Goal: Information Seeking & Learning: Learn about a topic

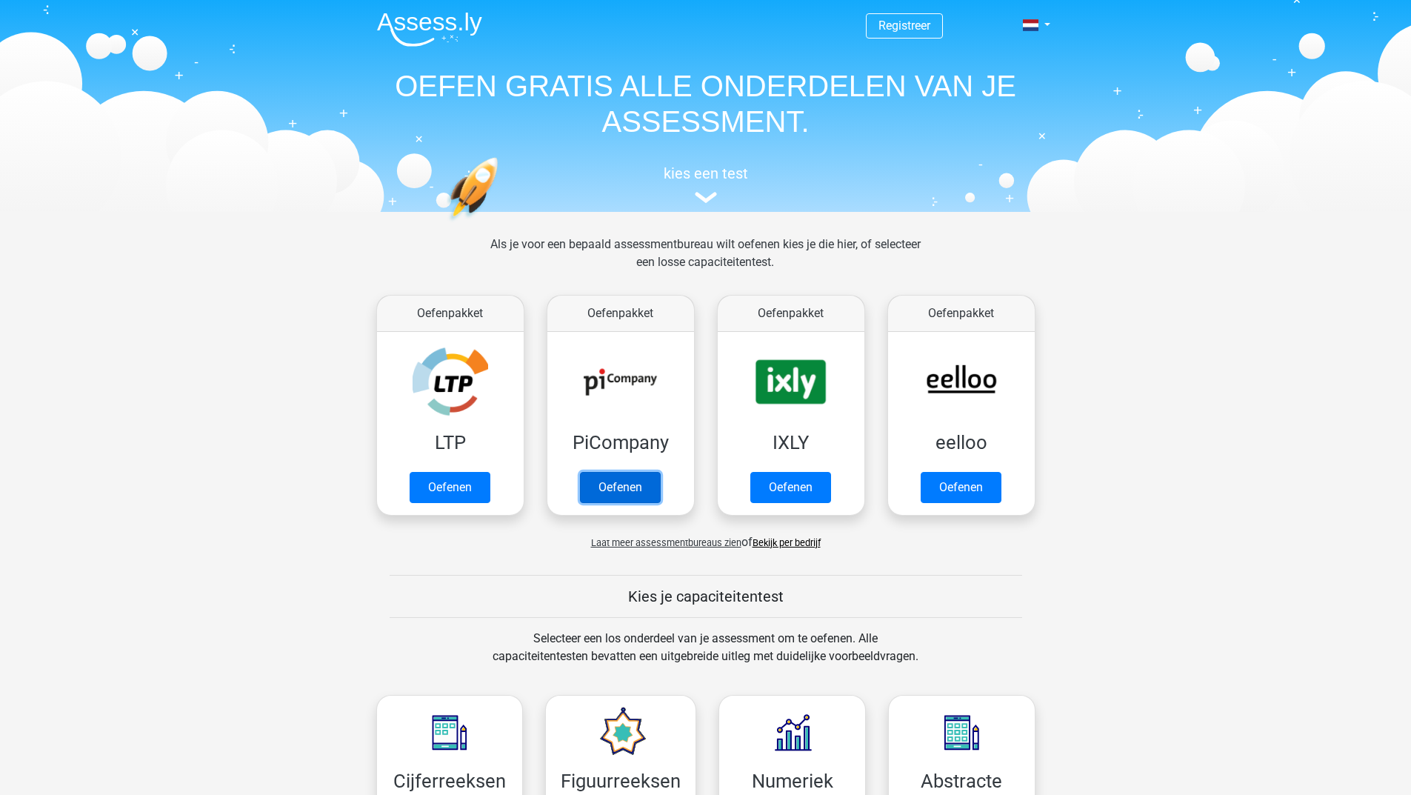
click at [629, 473] on link "Oefenen" at bounding box center [620, 487] width 81 height 31
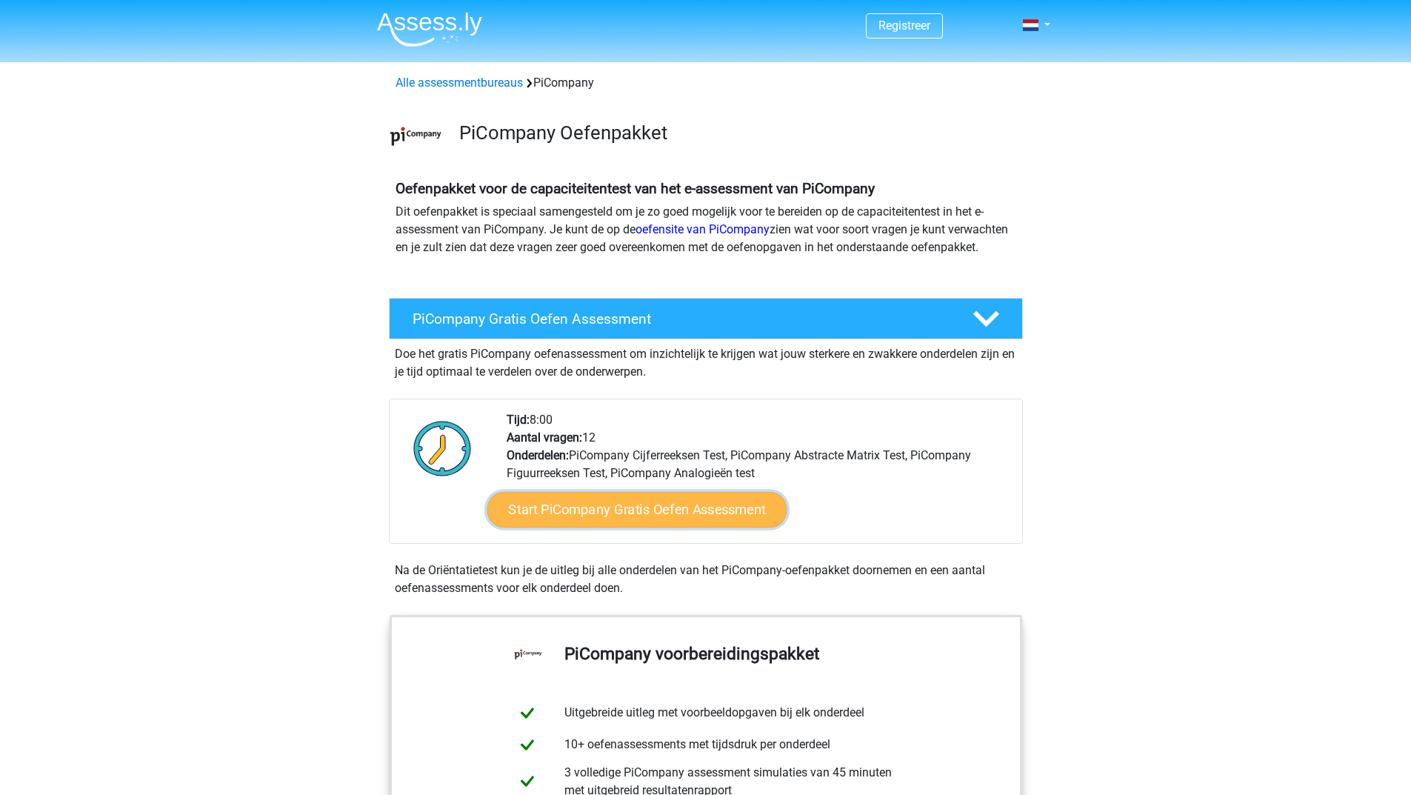
click at [624, 525] on link "Start PiCompany Gratis Oefen Assessment" at bounding box center [637, 510] width 300 height 36
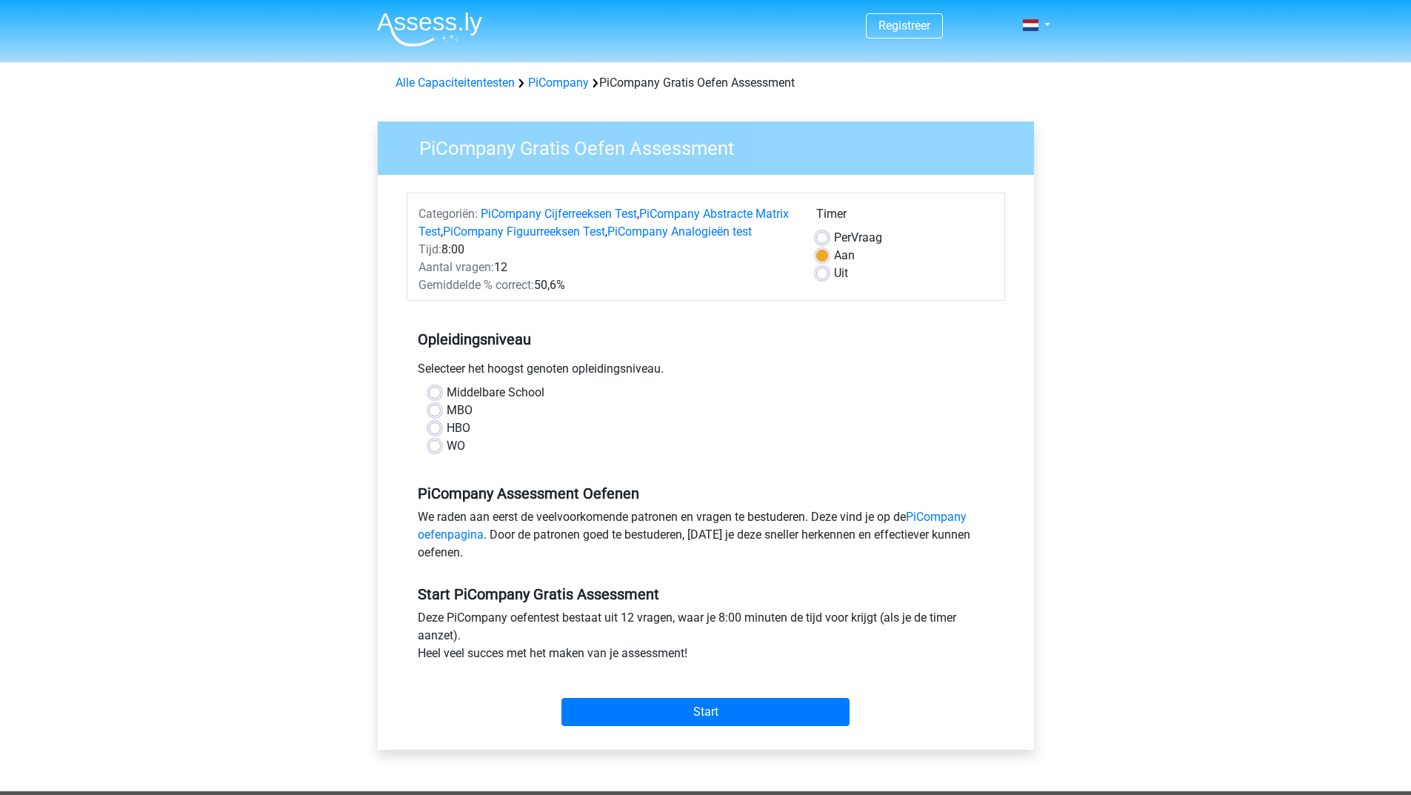
click at [447, 437] on label "HBO" at bounding box center [459, 428] width 24 height 18
click at [439, 434] on input "HBO" at bounding box center [435, 426] width 12 height 15
radio input "true"
click at [581, 726] on input "Start" at bounding box center [705, 712] width 288 height 28
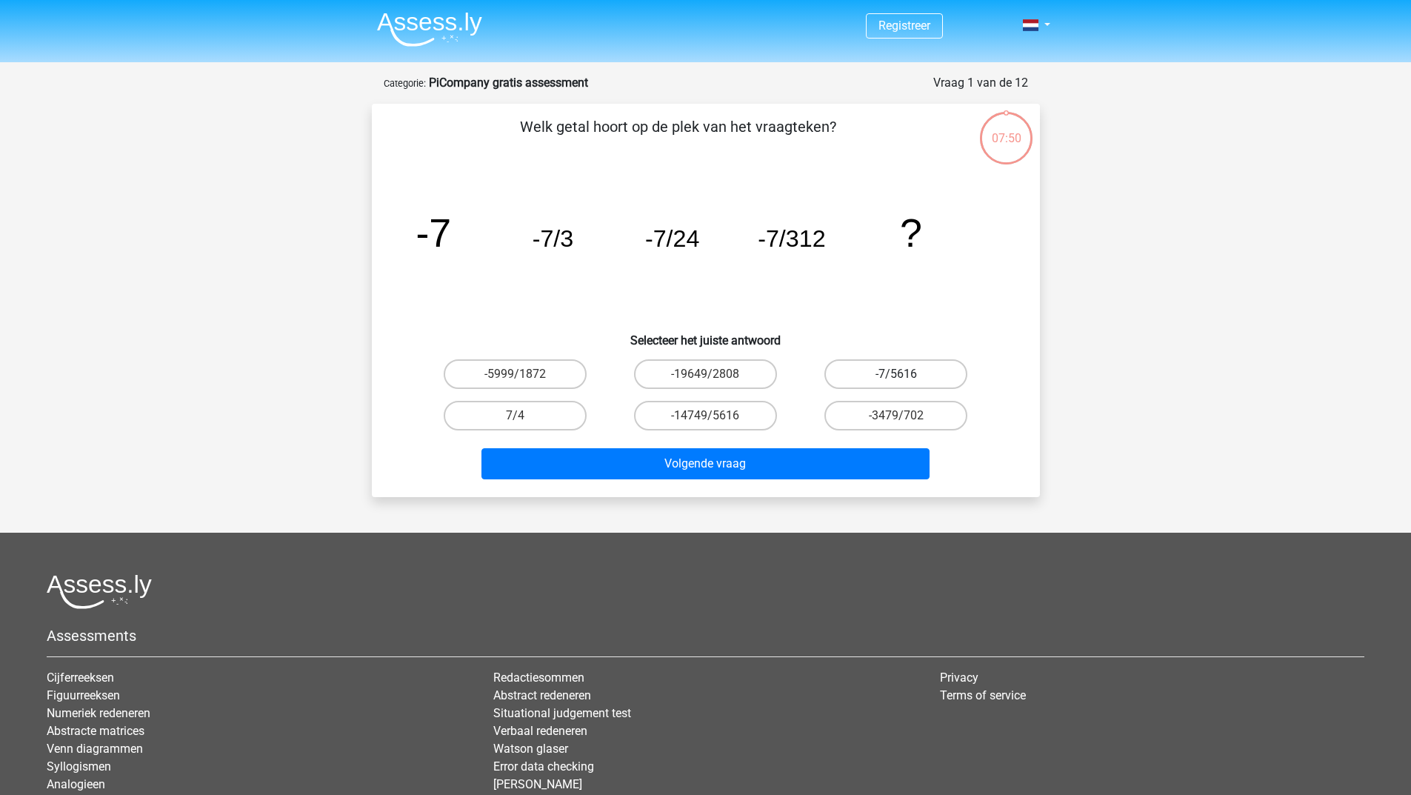
click at [872, 375] on label "-7/5616" at bounding box center [895, 374] width 143 height 30
click at [896, 375] on input "-7/5616" at bounding box center [901, 379] width 10 height 10
radio input "true"
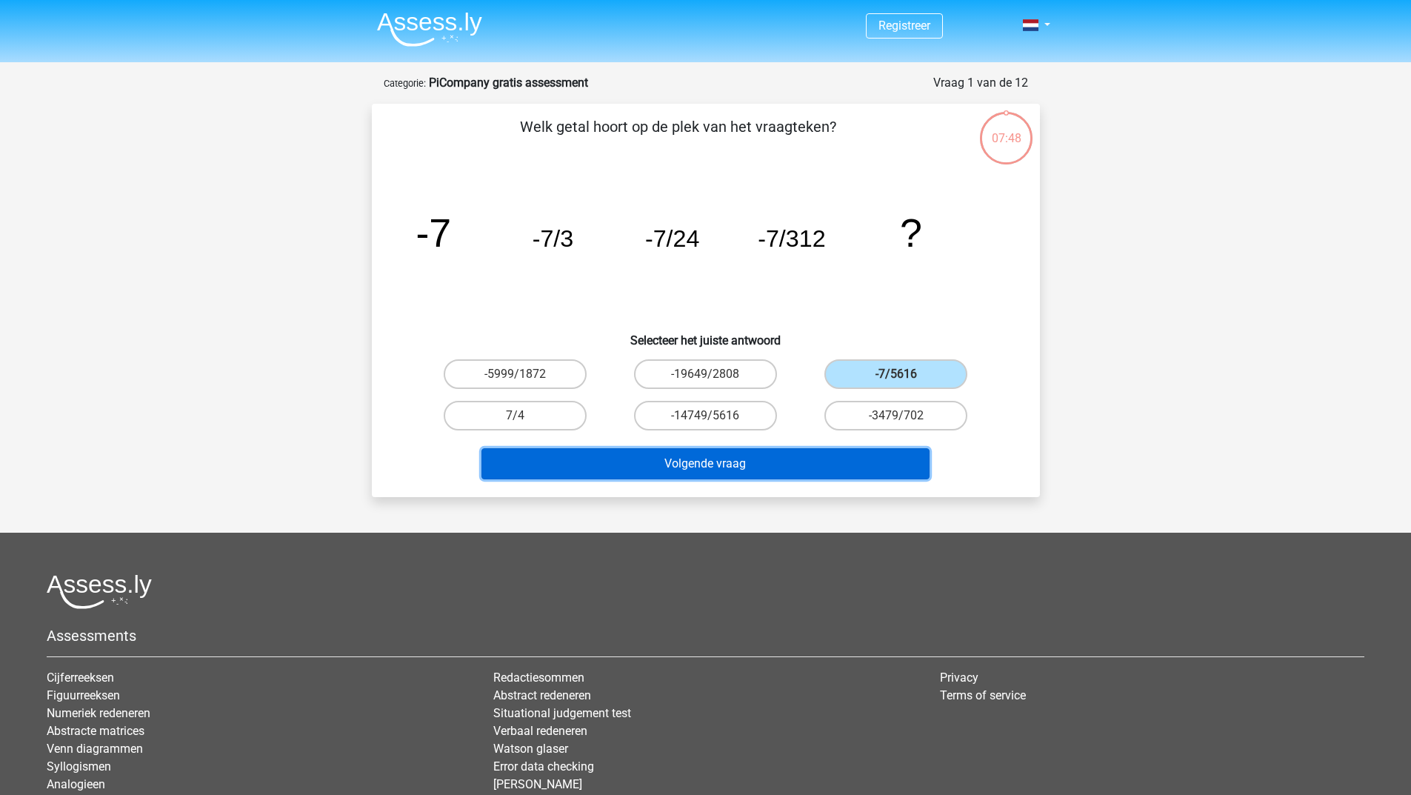
click at [669, 474] on button "Volgende vraag" at bounding box center [705, 463] width 448 height 31
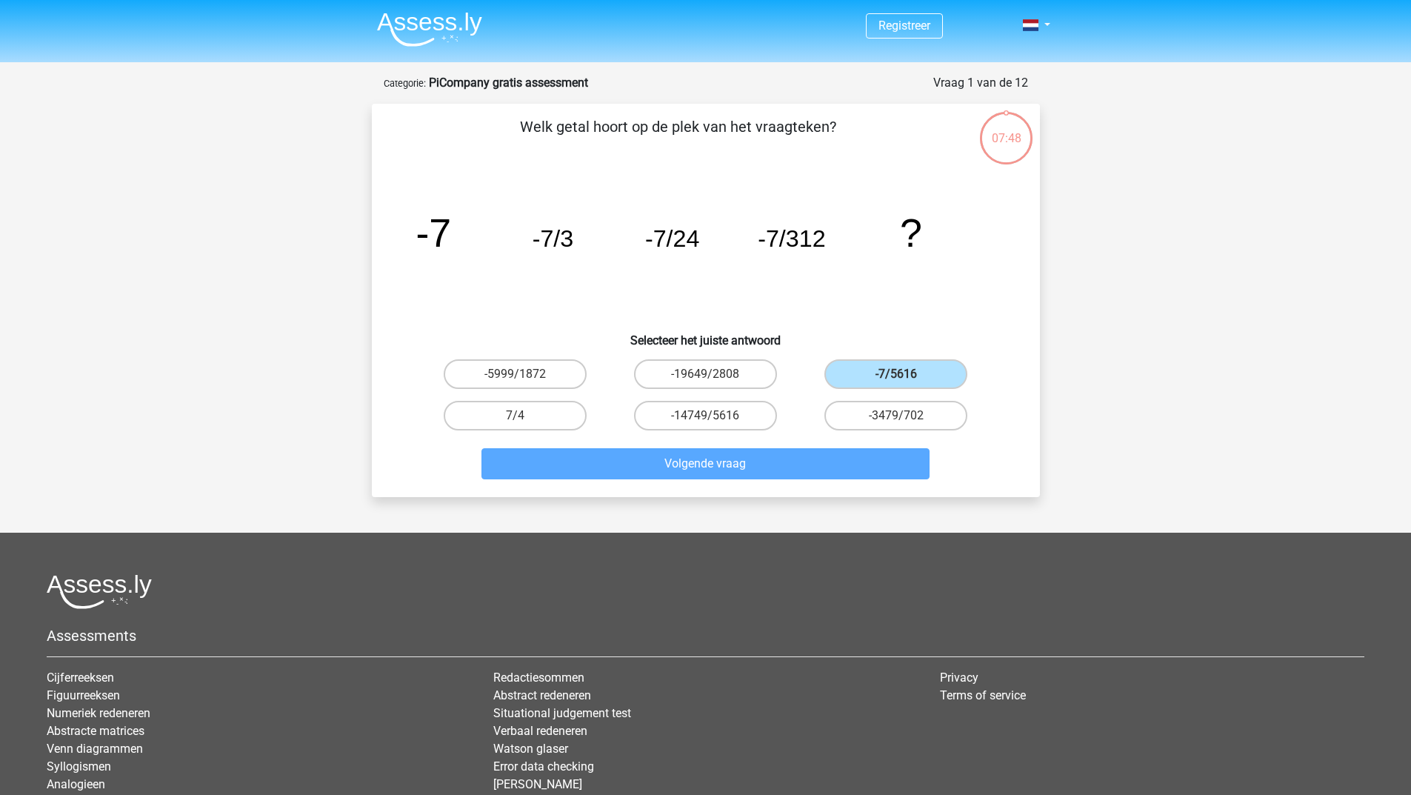
scroll to position [74, 0]
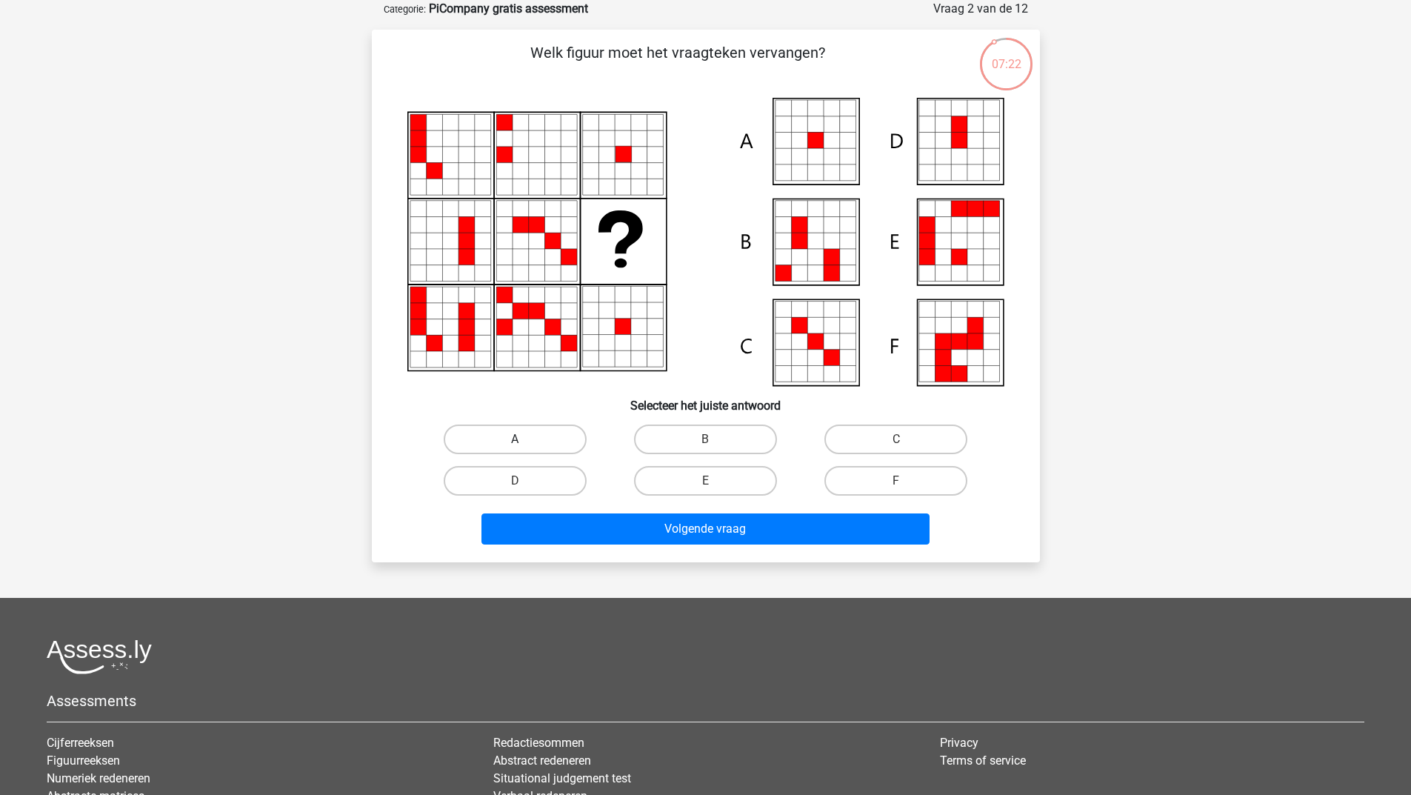
click at [508, 433] on label "A" at bounding box center [515, 439] width 143 height 30
click at [515, 439] on input "A" at bounding box center [520, 444] width 10 height 10
radio input "true"
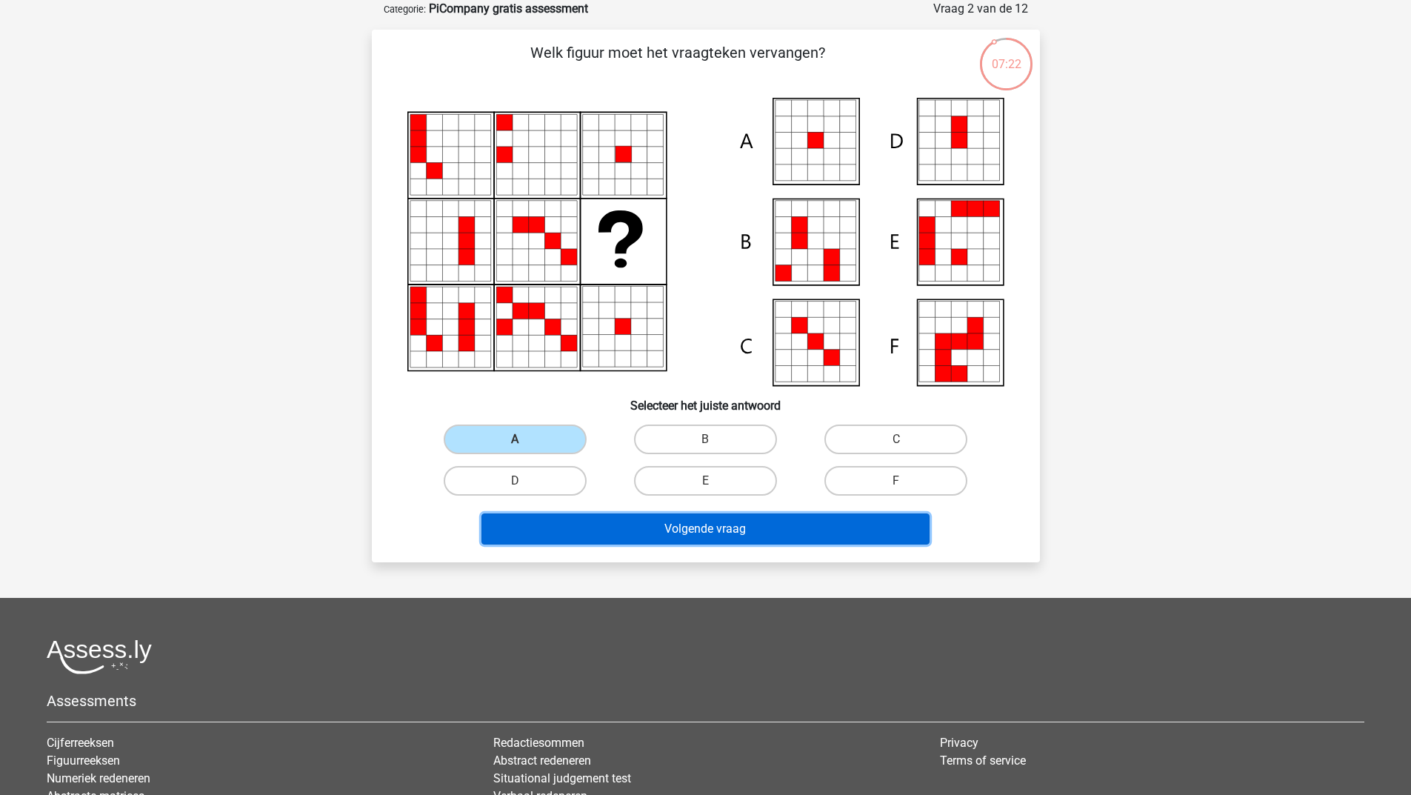
click at [569, 537] on button "Volgende vraag" at bounding box center [705, 528] width 448 height 31
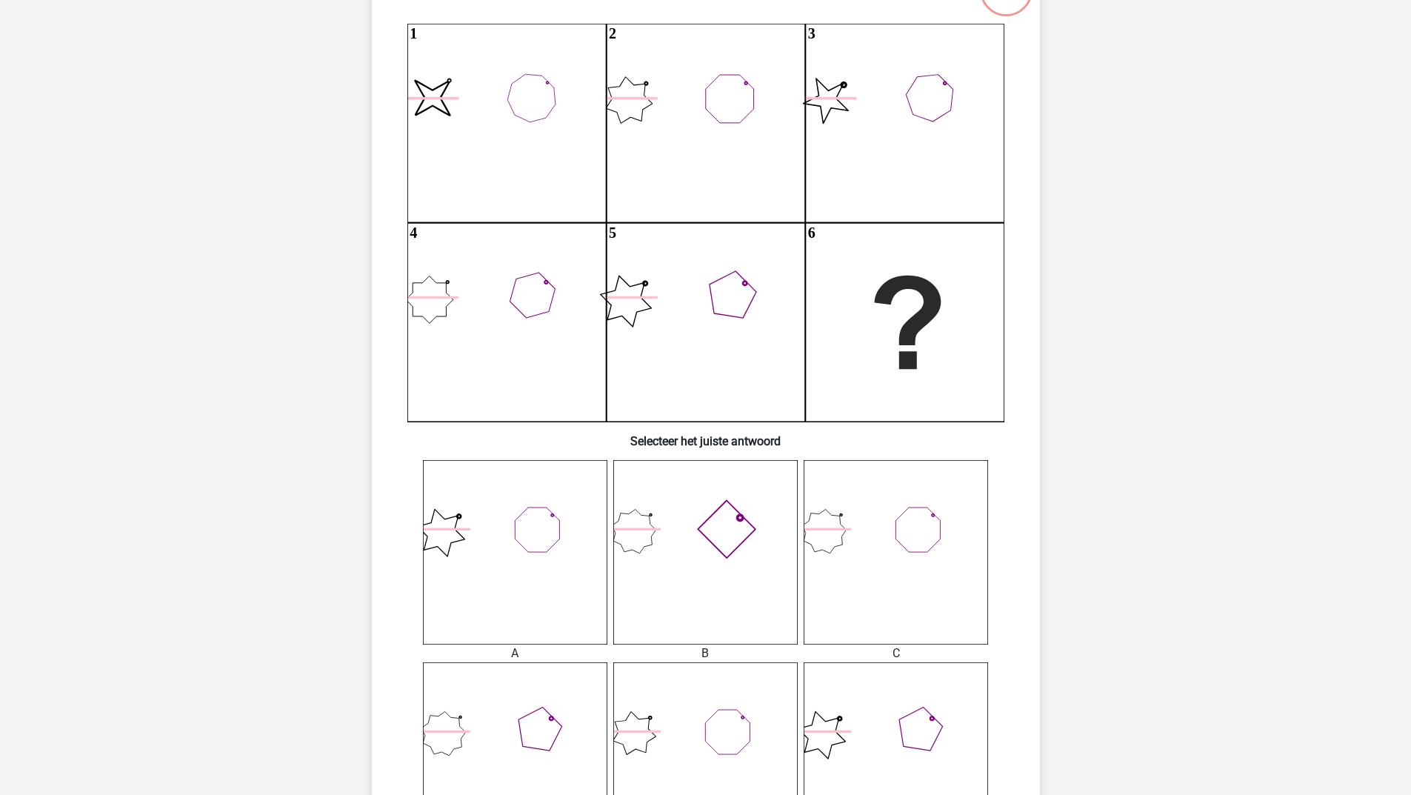
scroll to position [222, 0]
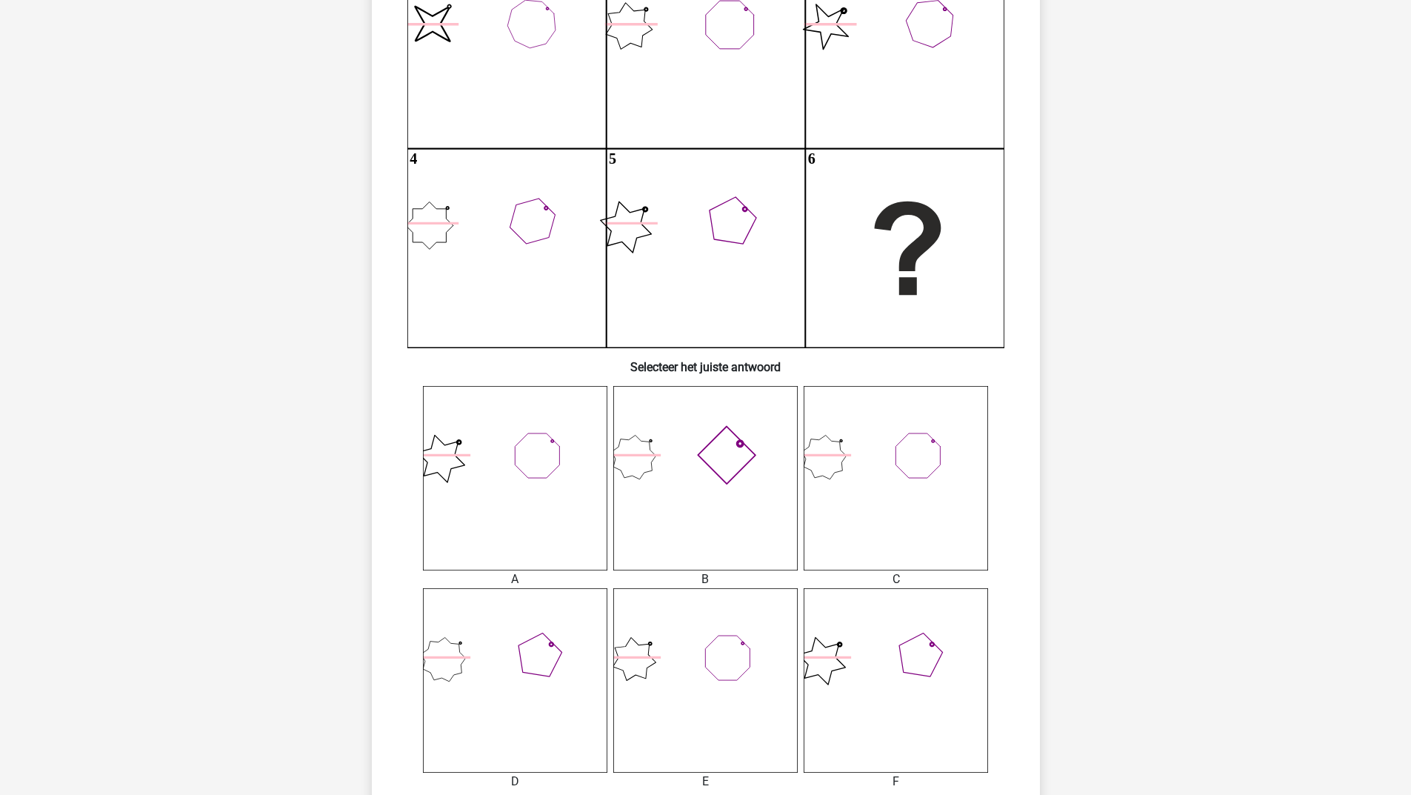
drag, startPoint x: 729, startPoint y: 472, endPoint x: 703, endPoint y: 472, distance: 26.7
click at [704, 472] on icon at bounding box center [705, 478] width 184 height 184
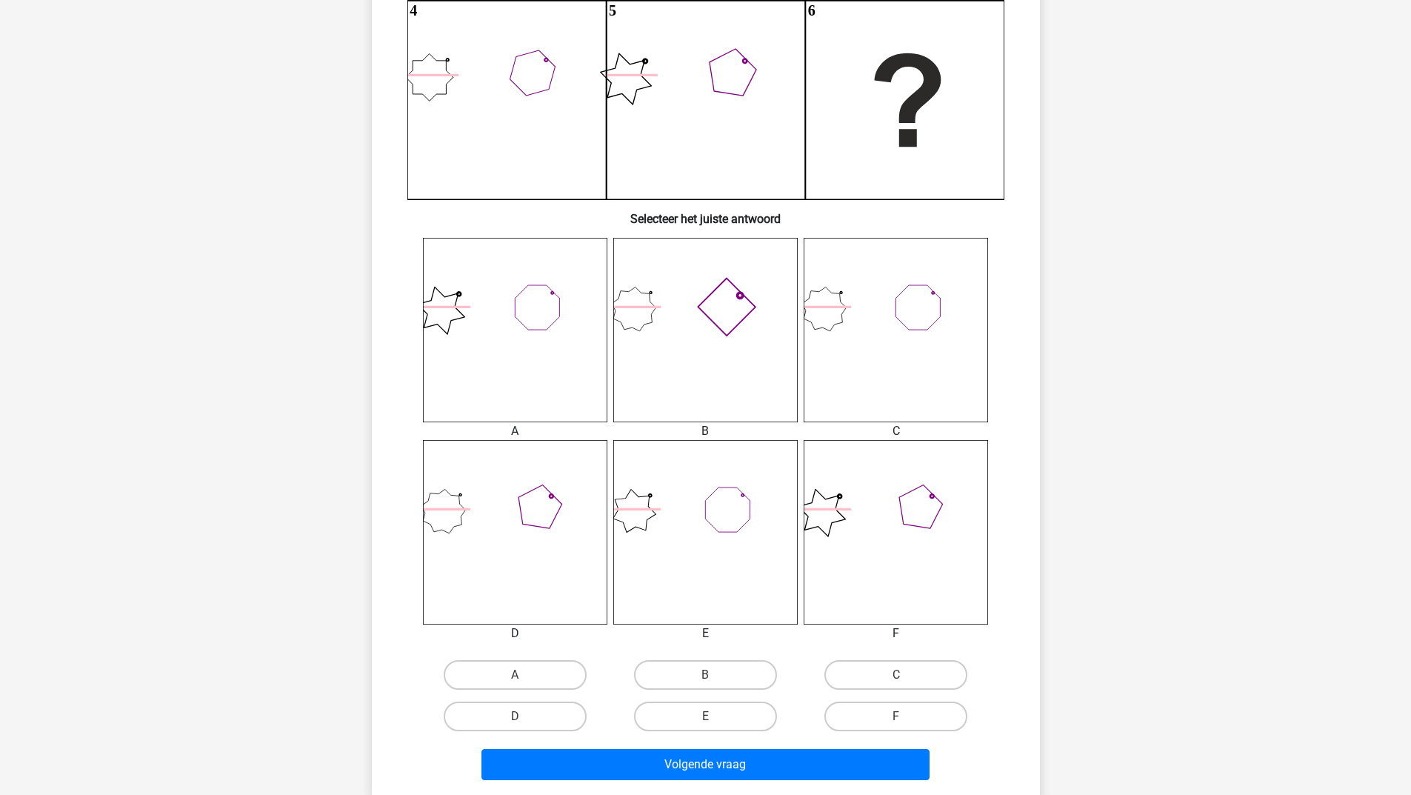
scroll to position [444, 0]
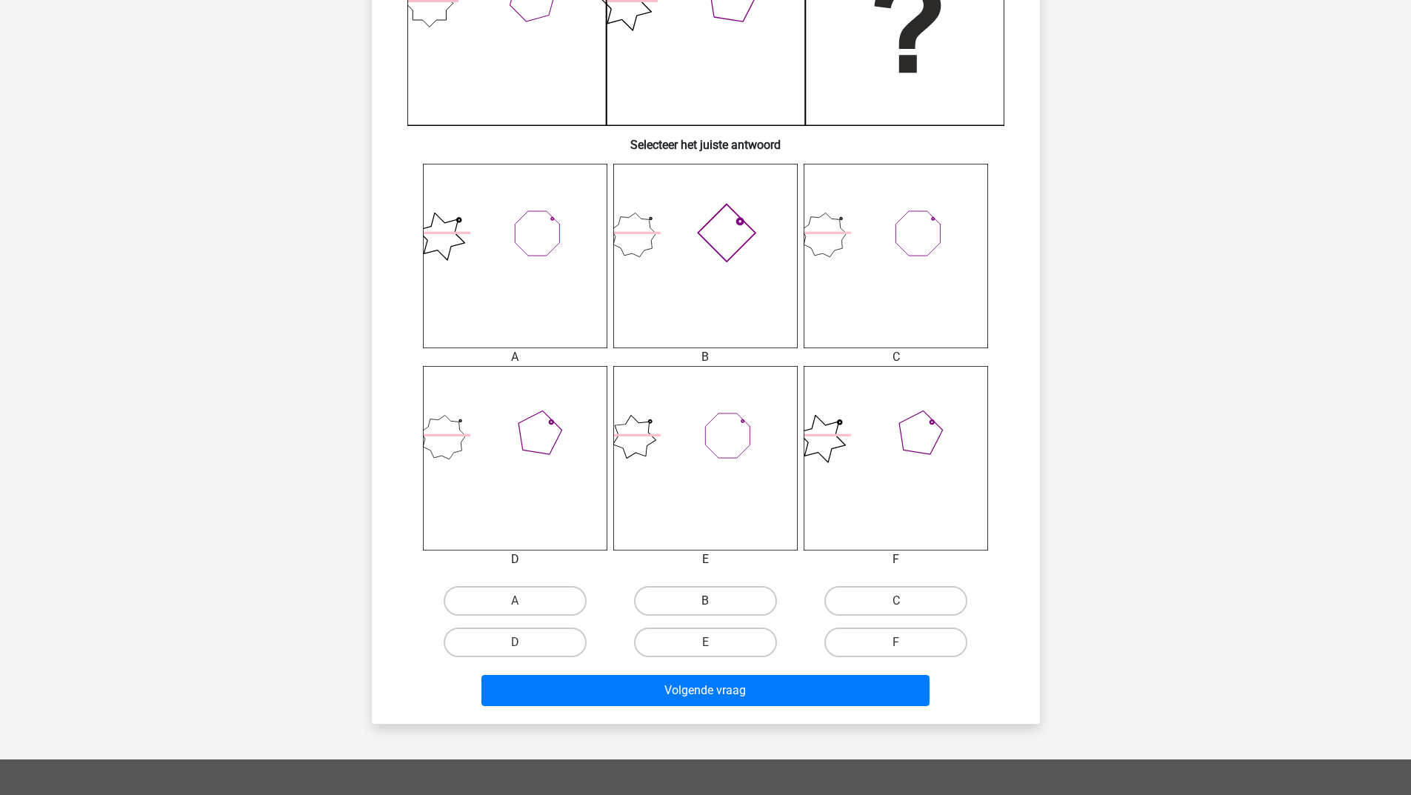
click at [695, 587] on label "B" at bounding box center [705, 601] width 143 height 30
click at [705, 601] on input "B" at bounding box center [710, 606] width 10 height 10
radio input "true"
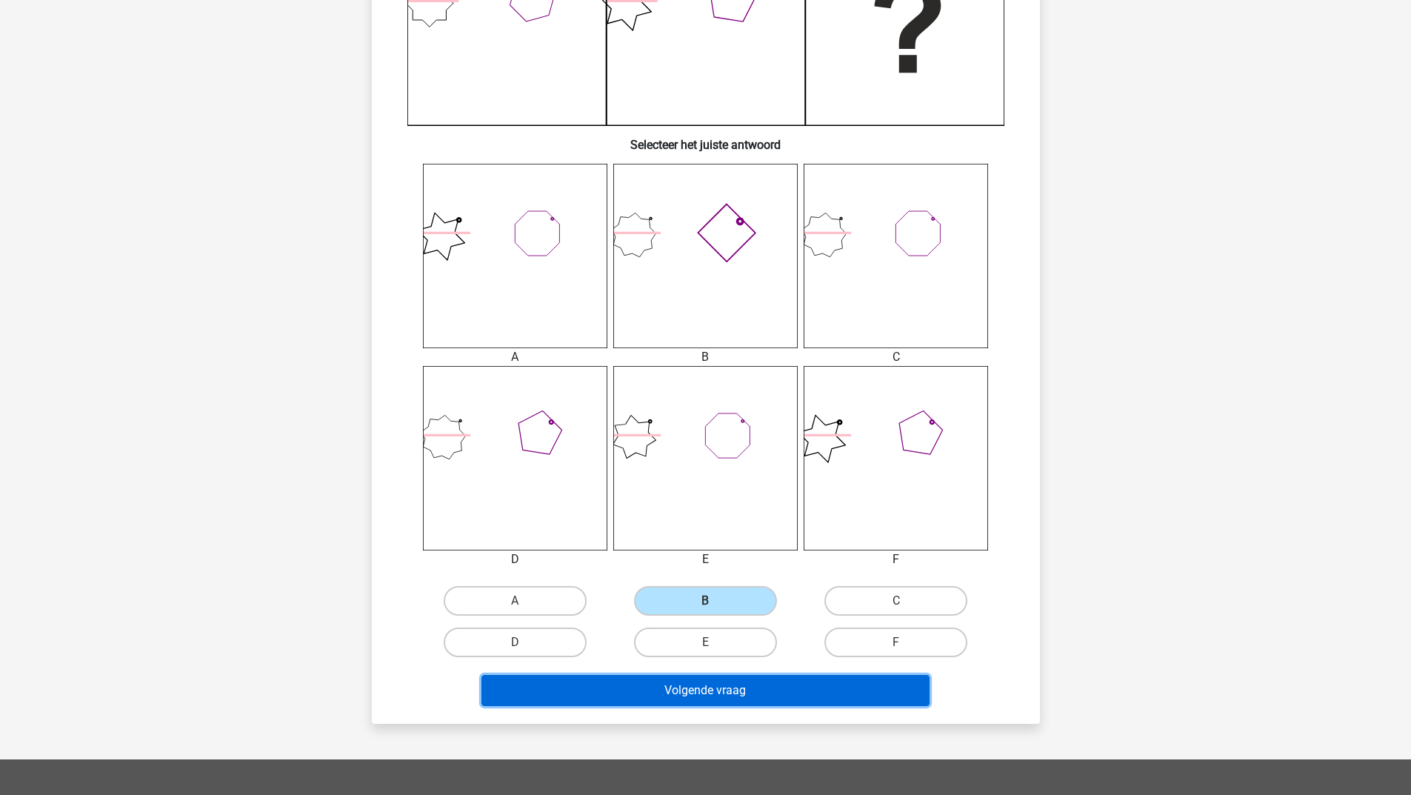
click at [666, 698] on button "Volgende vraag" at bounding box center [705, 690] width 448 height 31
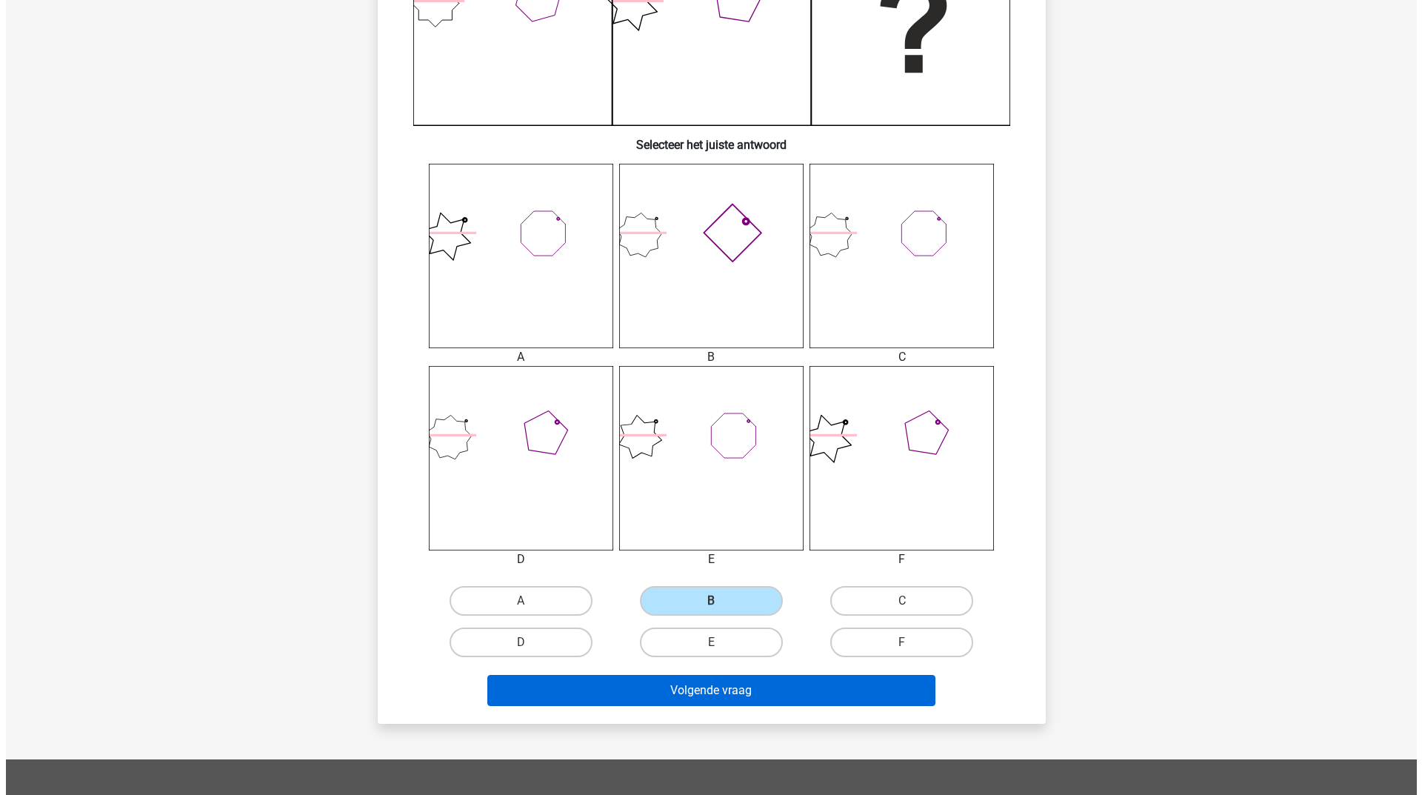
scroll to position [0, 0]
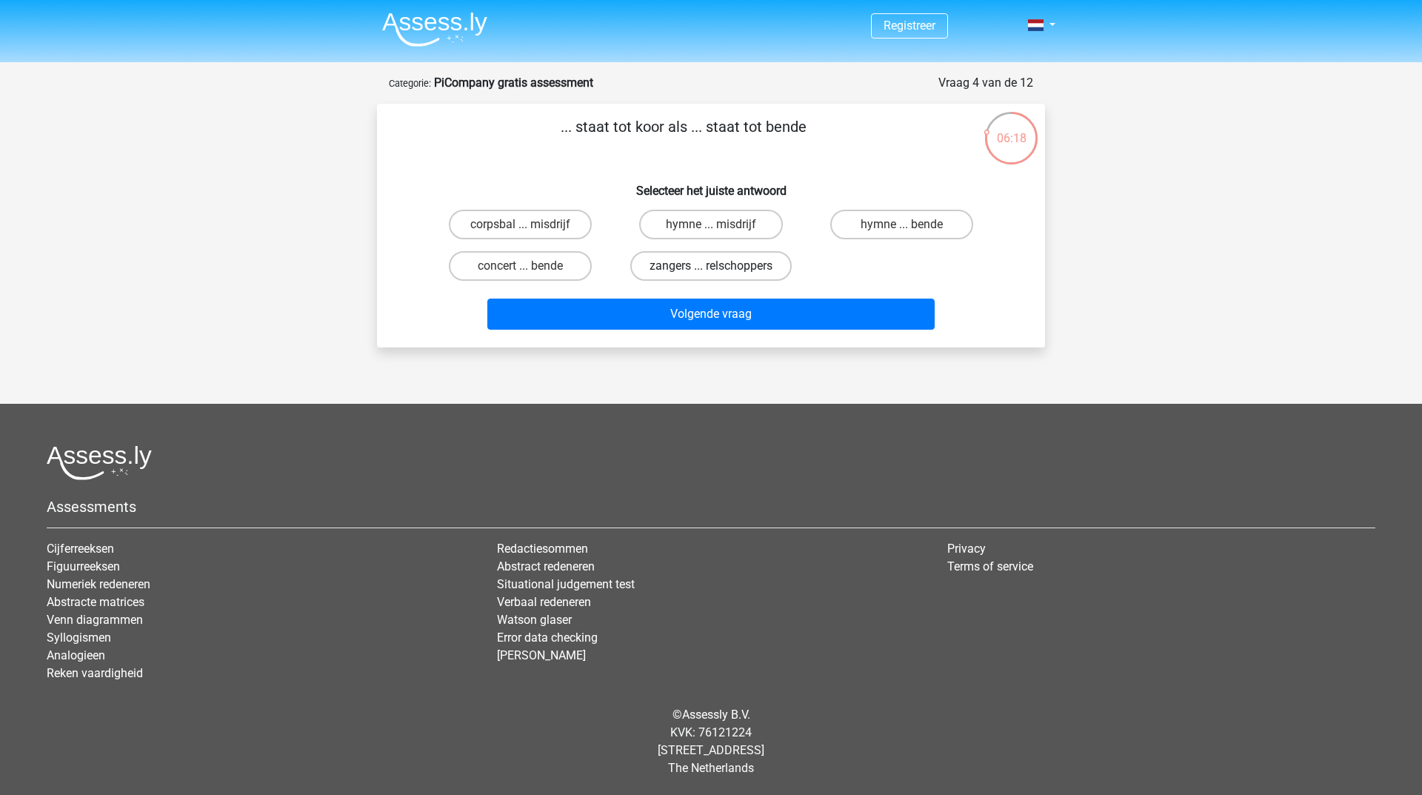
click at [694, 265] on label "zangers ... relschoppers" at bounding box center [710, 266] width 161 height 30
click at [711, 266] on input "zangers ... relschoppers" at bounding box center [716, 271] width 10 height 10
radio input "true"
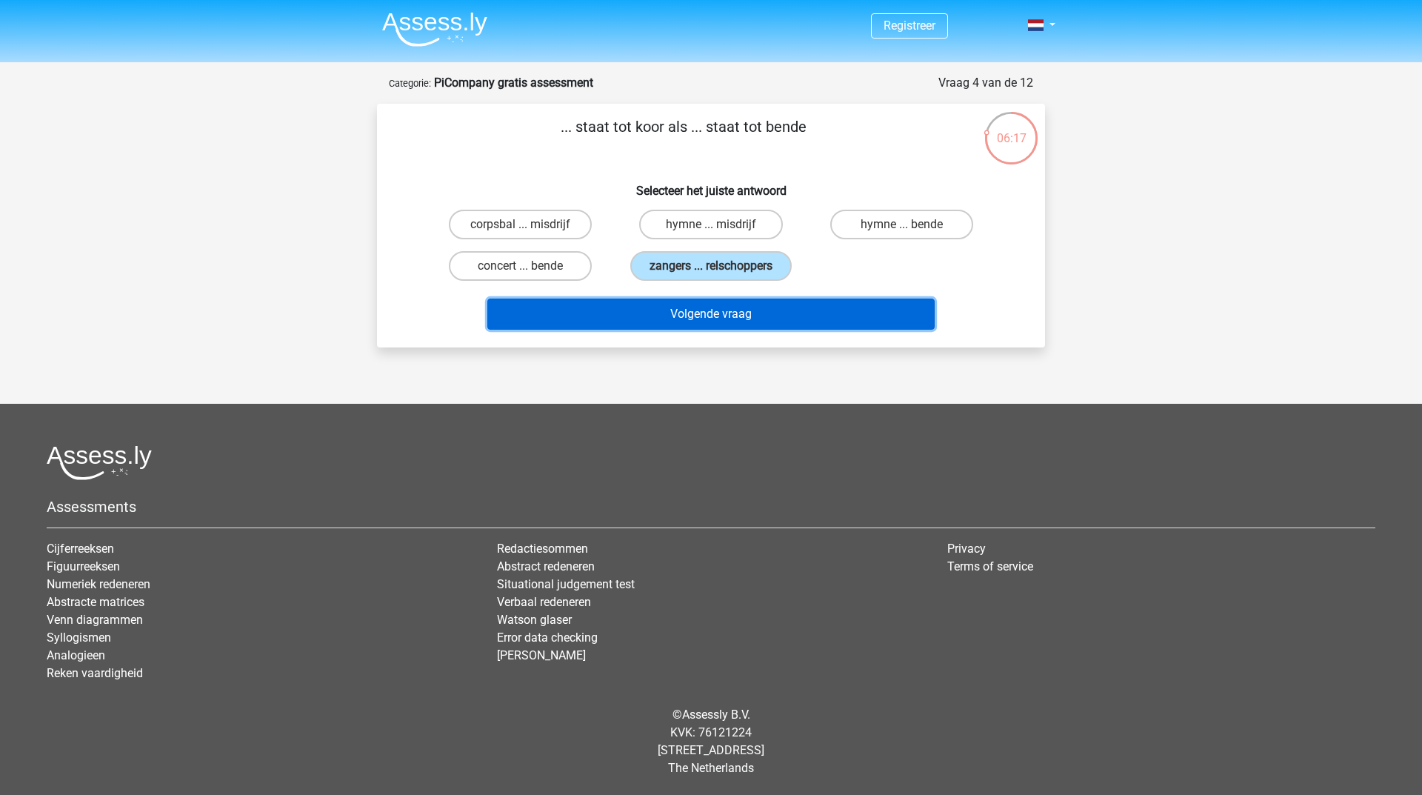
click at [697, 313] on button "Volgende vraag" at bounding box center [711, 313] width 448 height 31
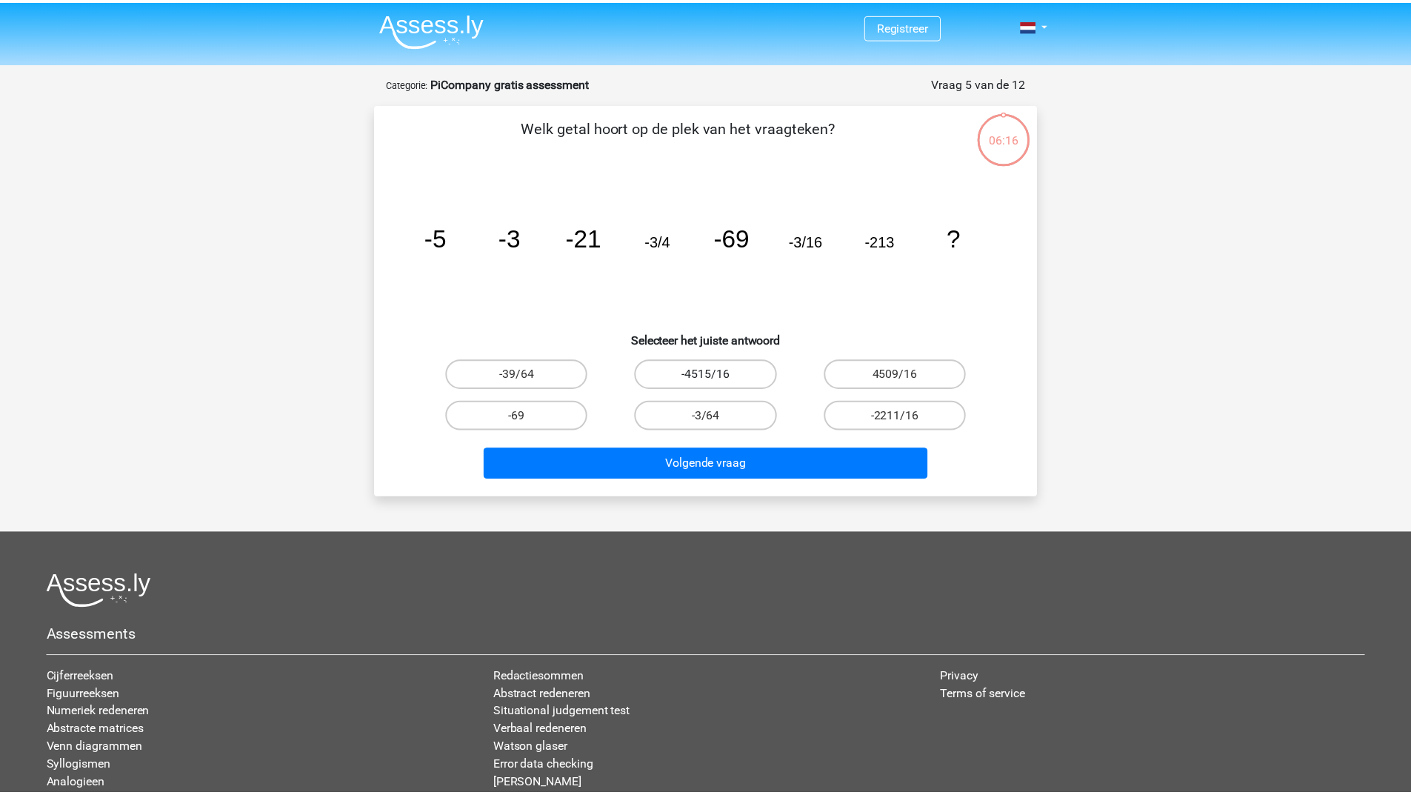
scroll to position [74, 0]
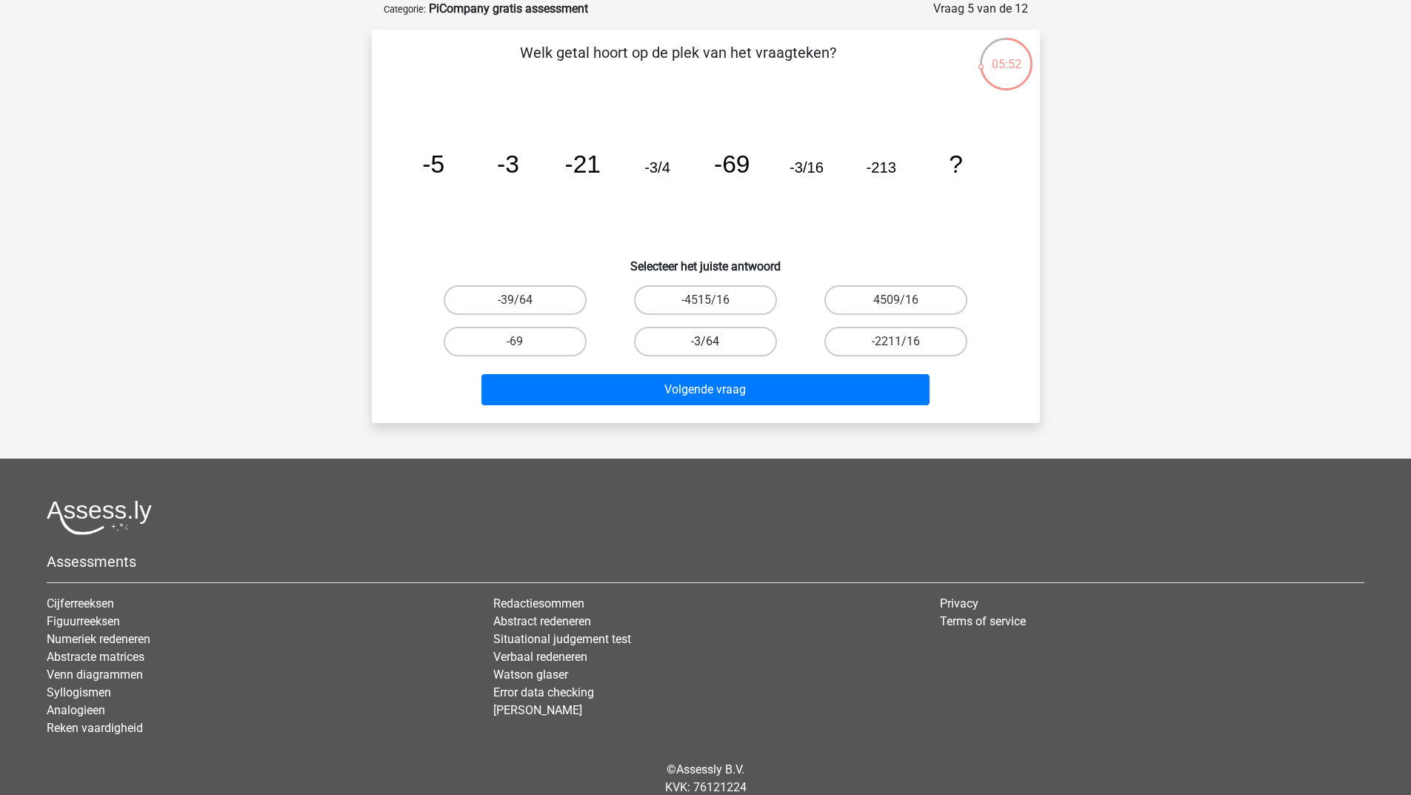
click at [675, 334] on label "-3/64" at bounding box center [705, 342] width 143 height 30
click at [705, 341] on input "-3/64" at bounding box center [710, 346] width 10 height 10
radio input "true"
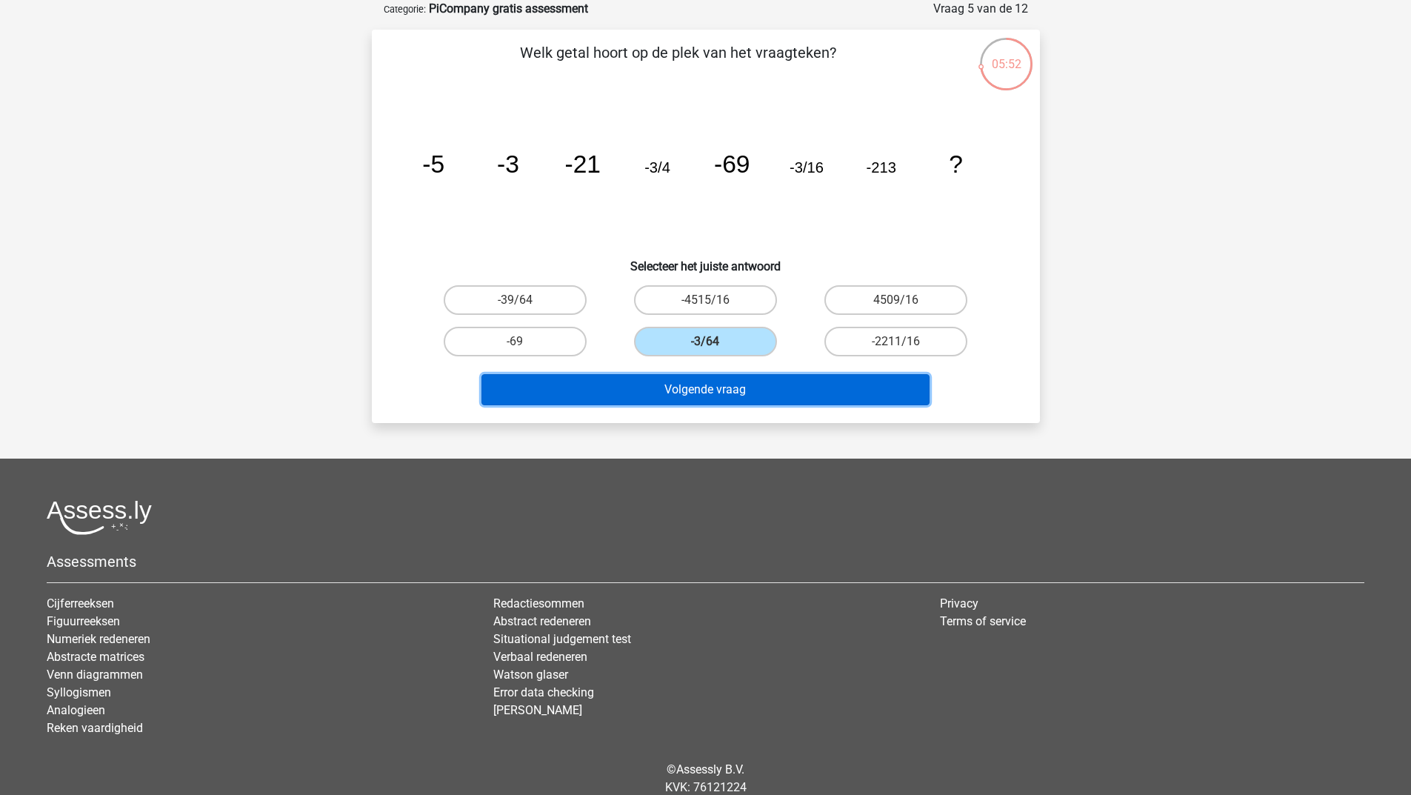
click at [661, 394] on button "Volgende vraag" at bounding box center [705, 389] width 448 height 31
